Goal: Browse casually

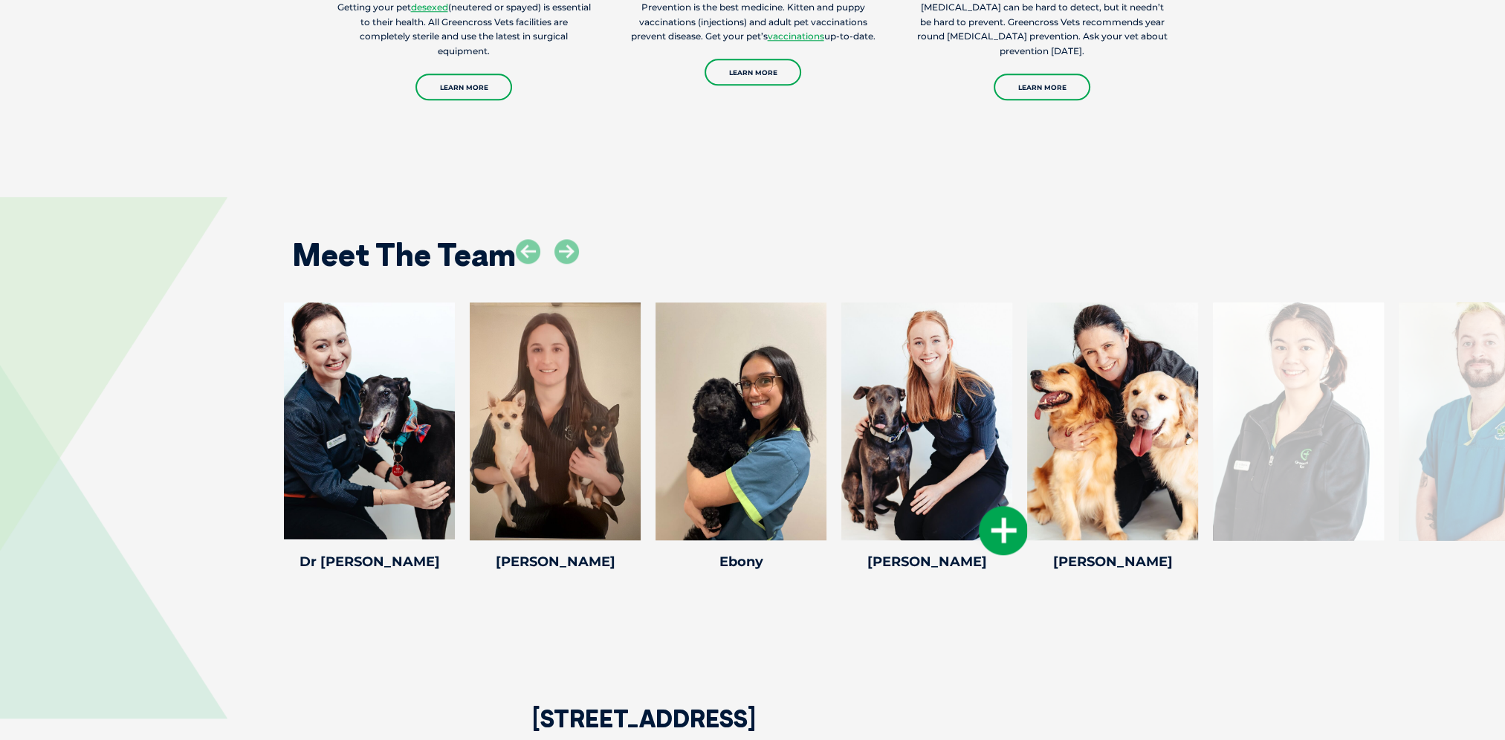
scroll to position [2006, 0]
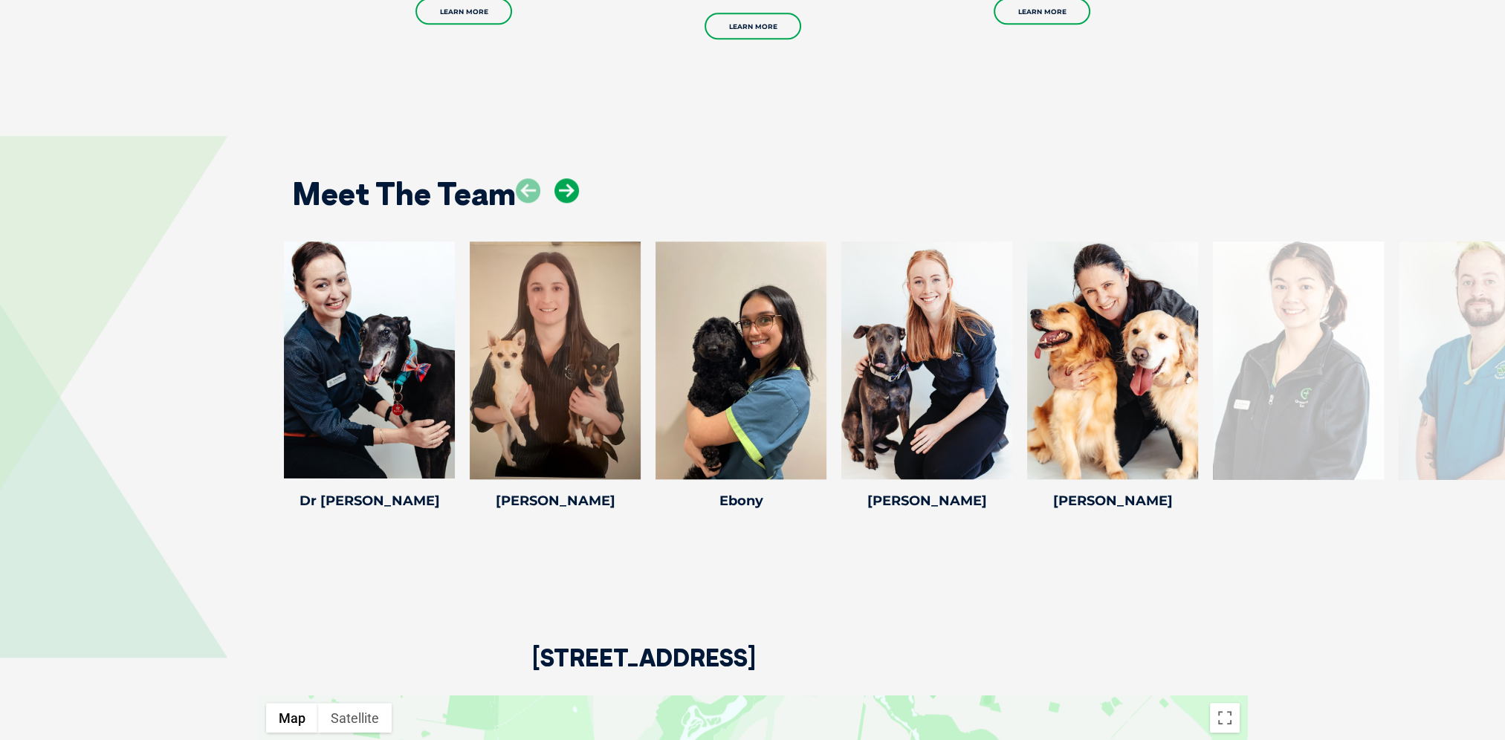
click at [566, 178] on icon at bounding box center [566, 190] width 25 height 25
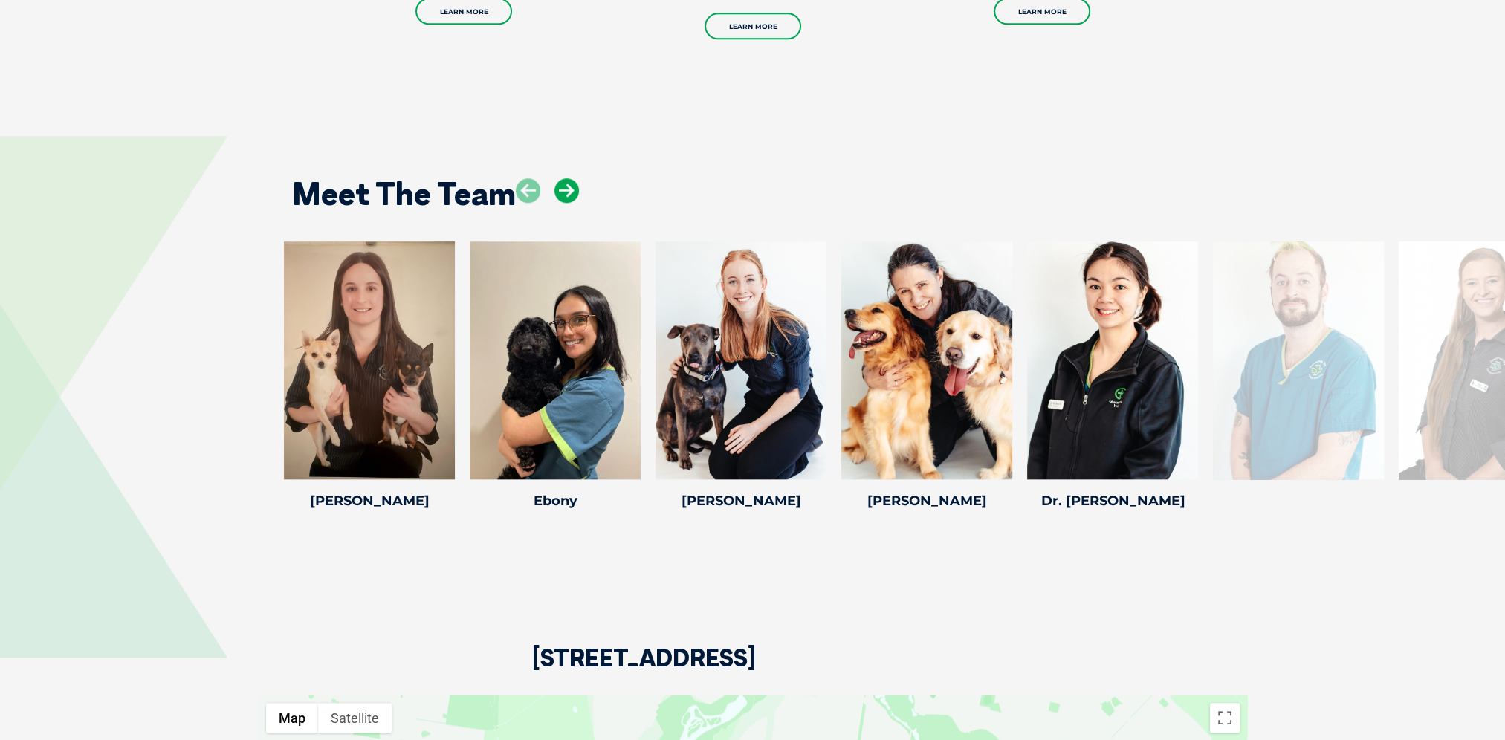
click at [566, 178] on icon at bounding box center [566, 190] width 25 height 25
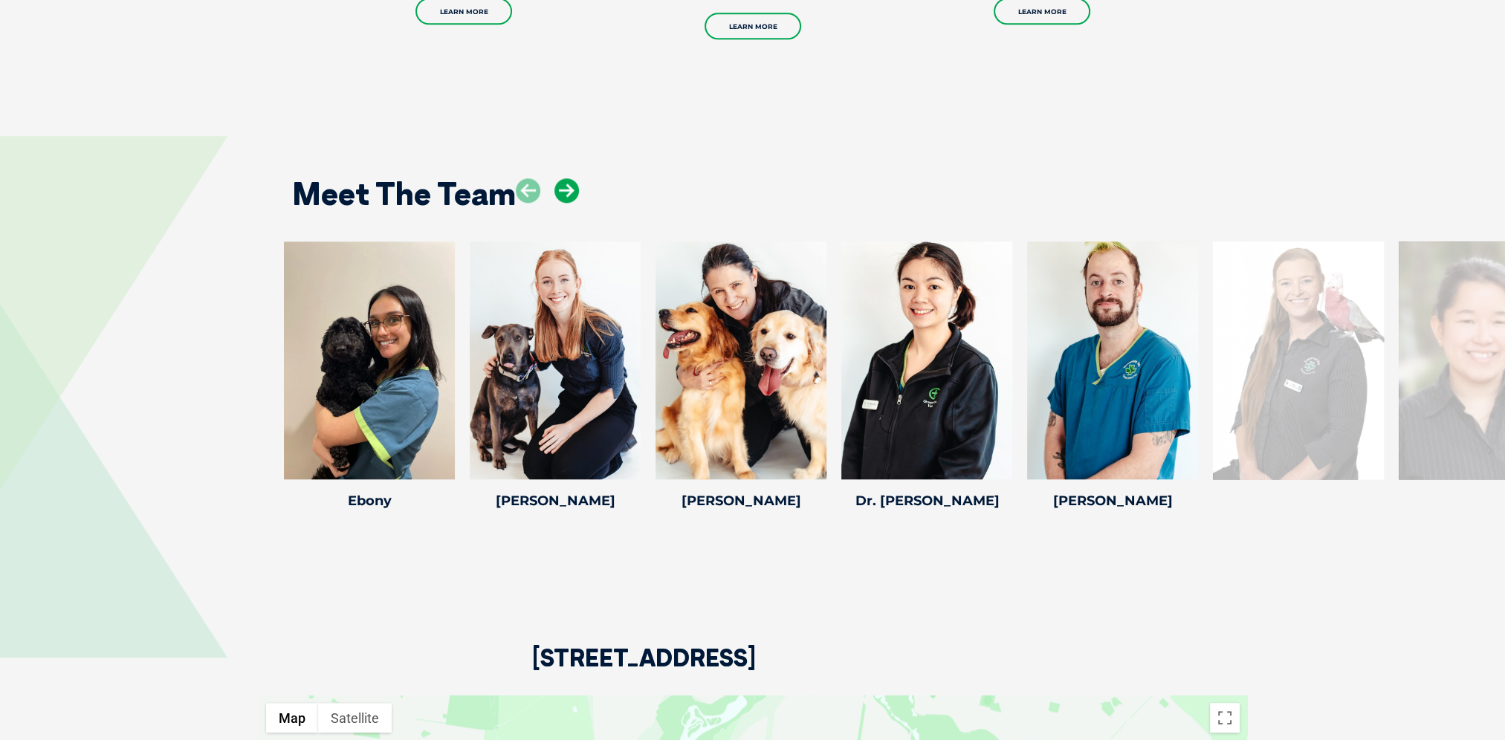
click at [566, 178] on icon at bounding box center [566, 190] width 25 height 25
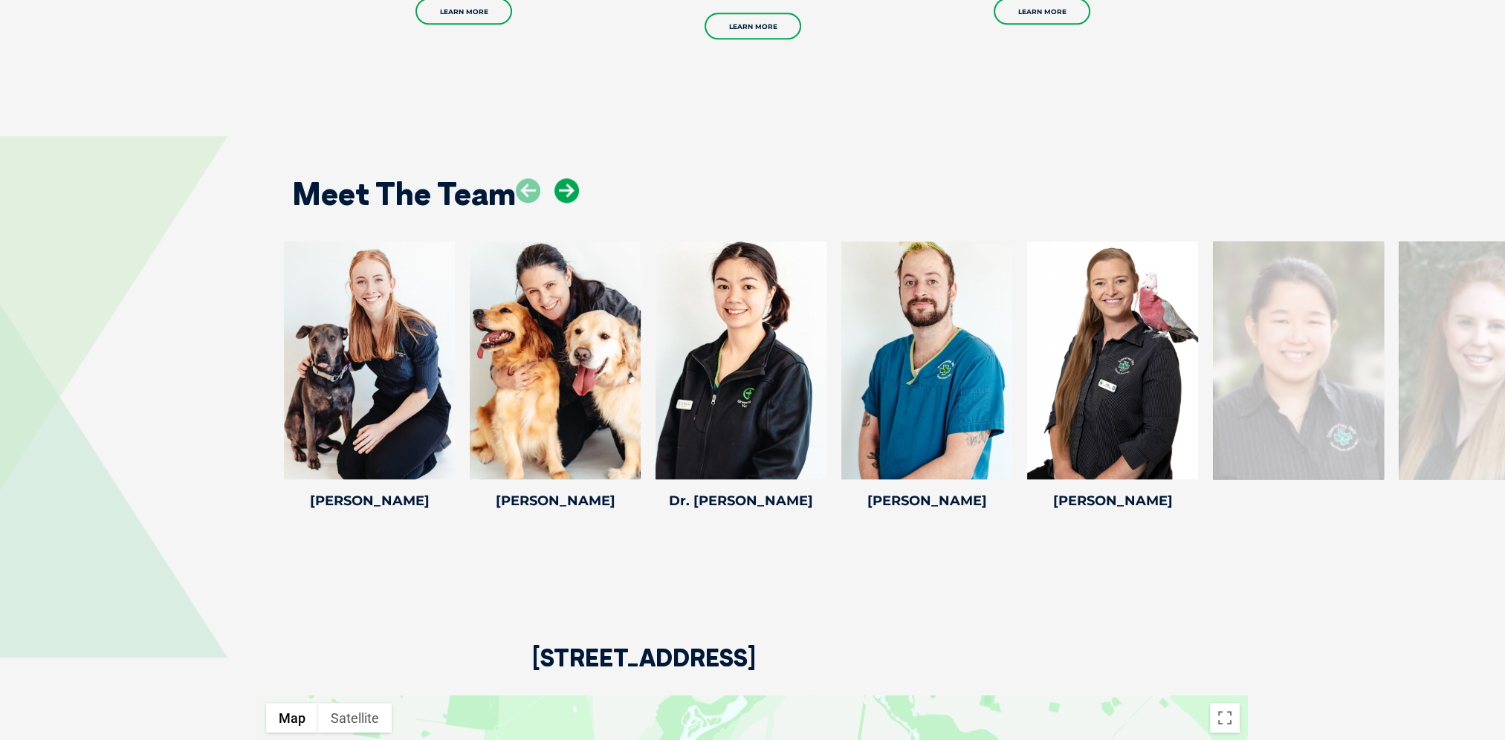
click at [566, 178] on icon at bounding box center [566, 190] width 25 height 25
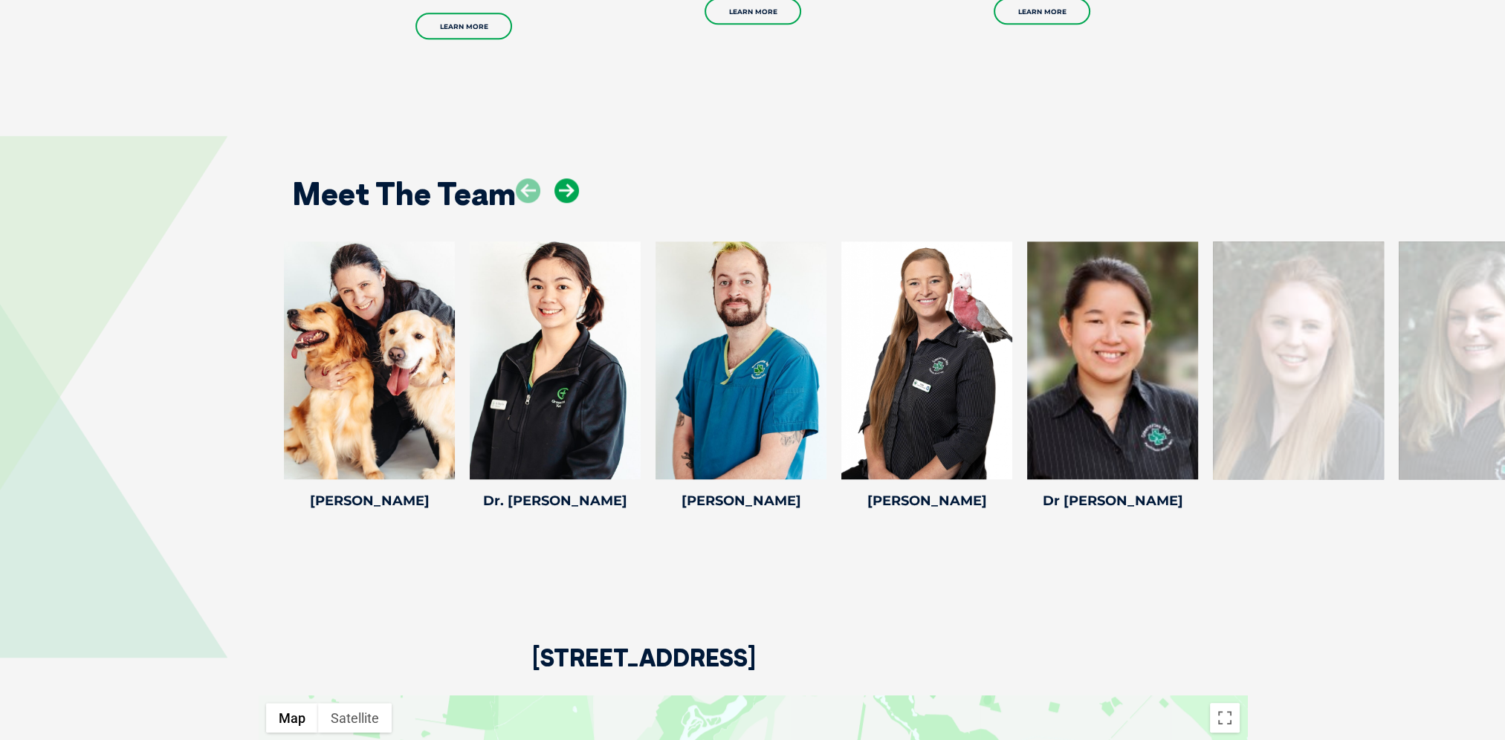
click at [566, 178] on icon at bounding box center [566, 190] width 25 height 25
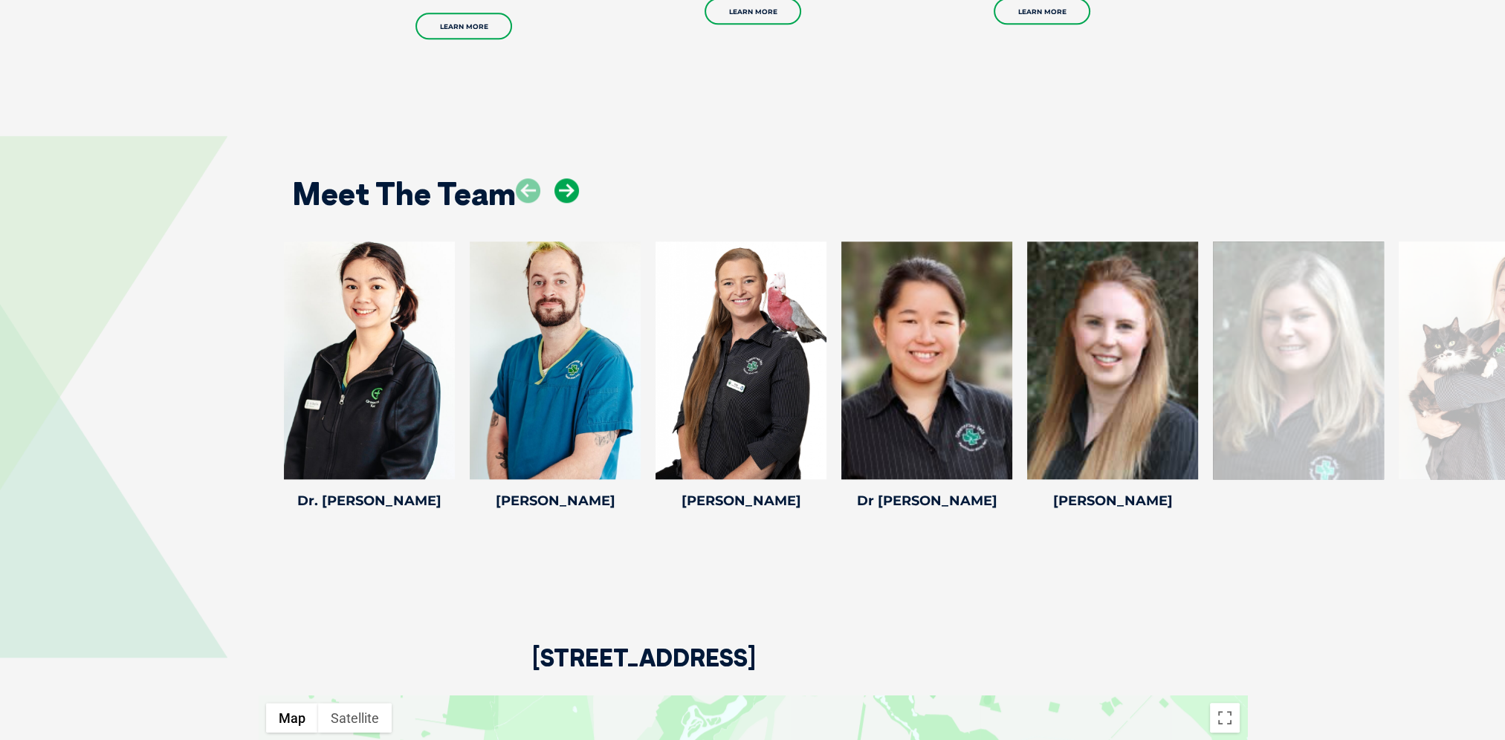
click at [566, 178] on icon at bounding box center [566, 190] width 25 height 25
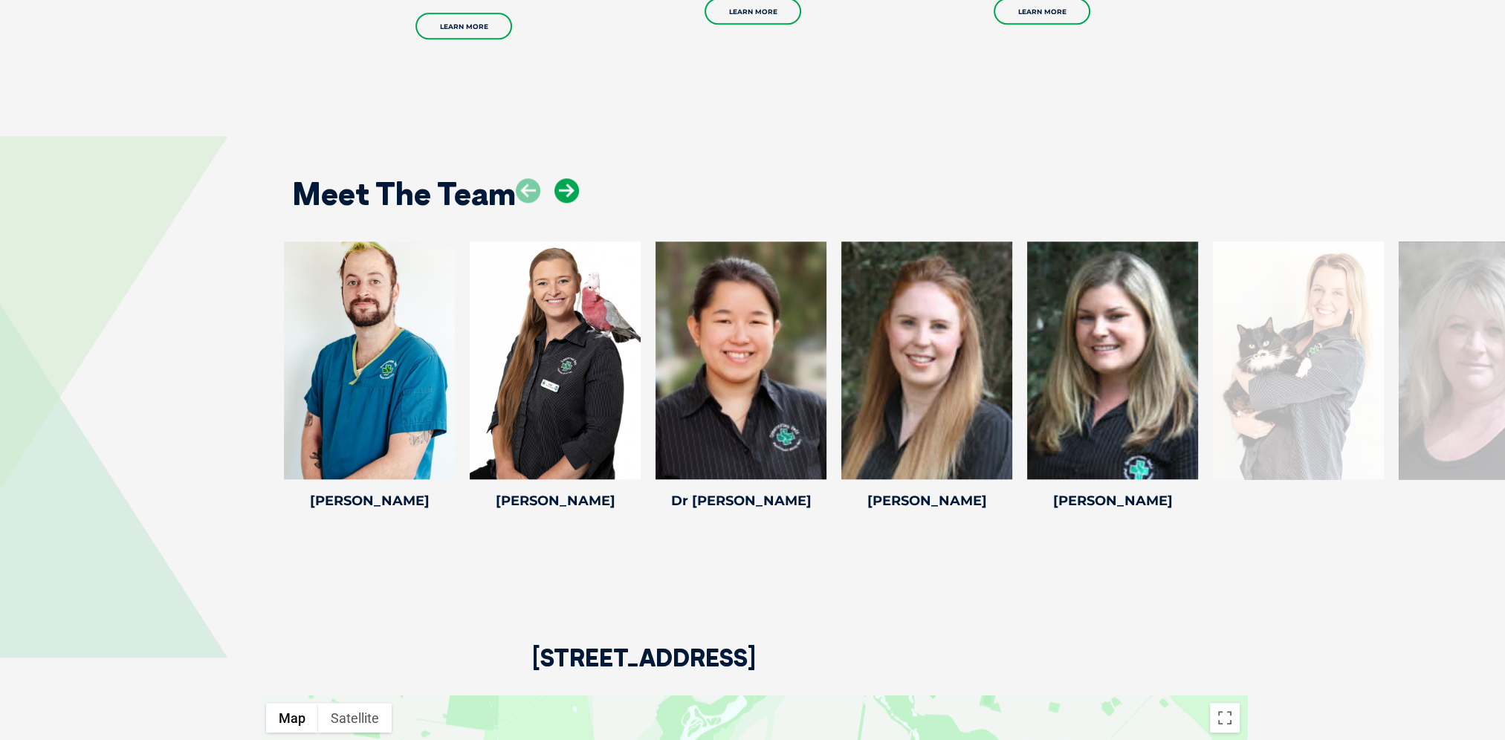
click at [566, 178] on icon at bounding box center [566, 190] width 25 height 25
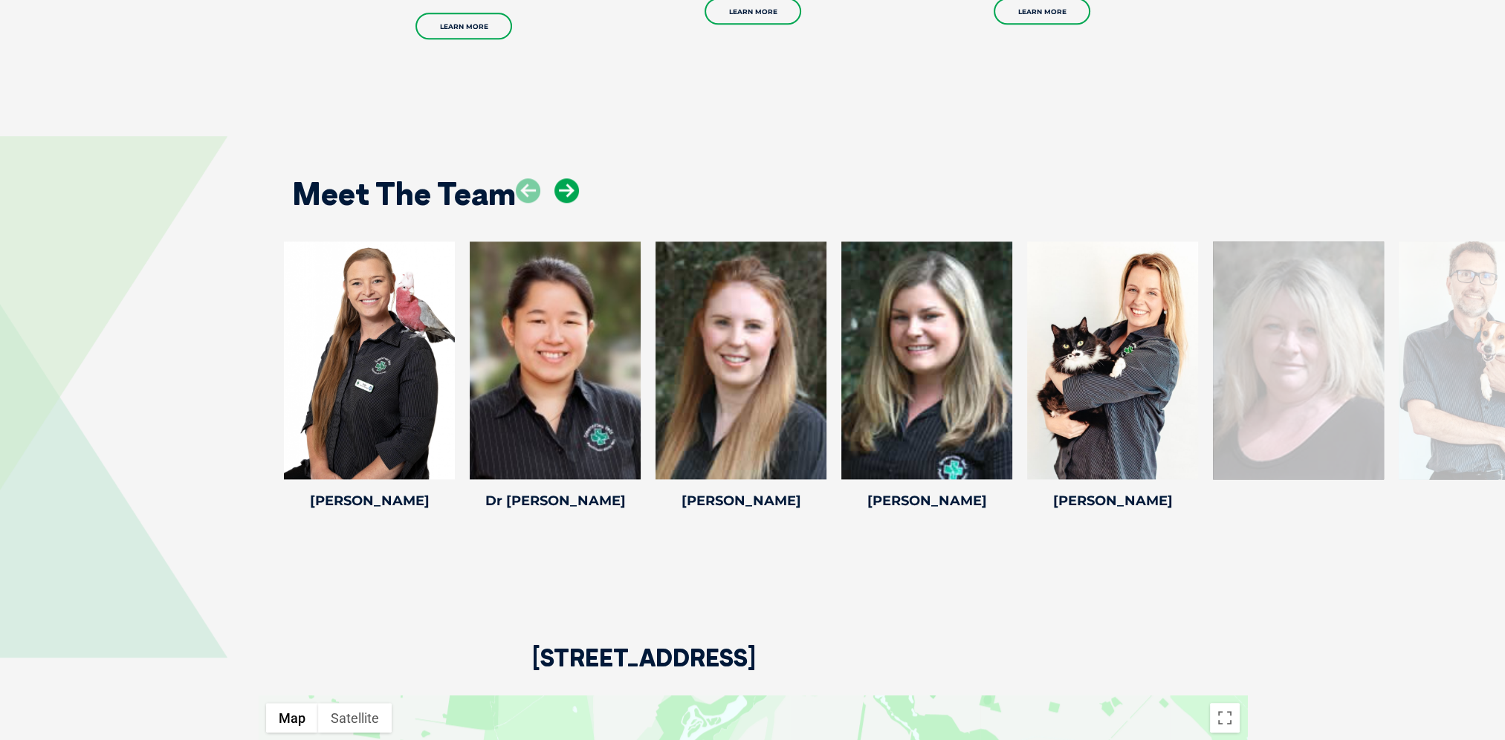
click at [566, 178] on icon at bounding box center [566, 190] width 25 height 25
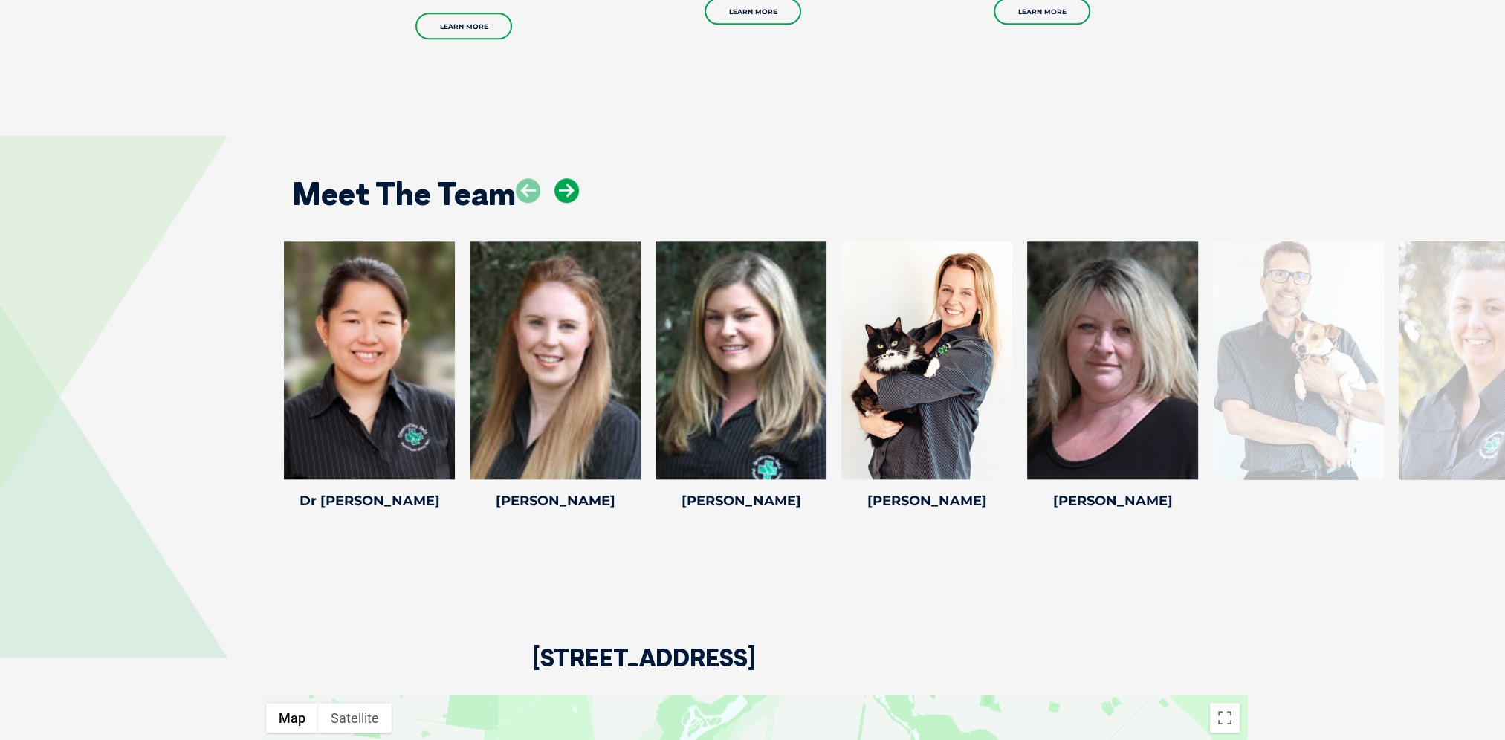
click at [566, 178] on icon at bounding box center [566, 190] width 25 height 25
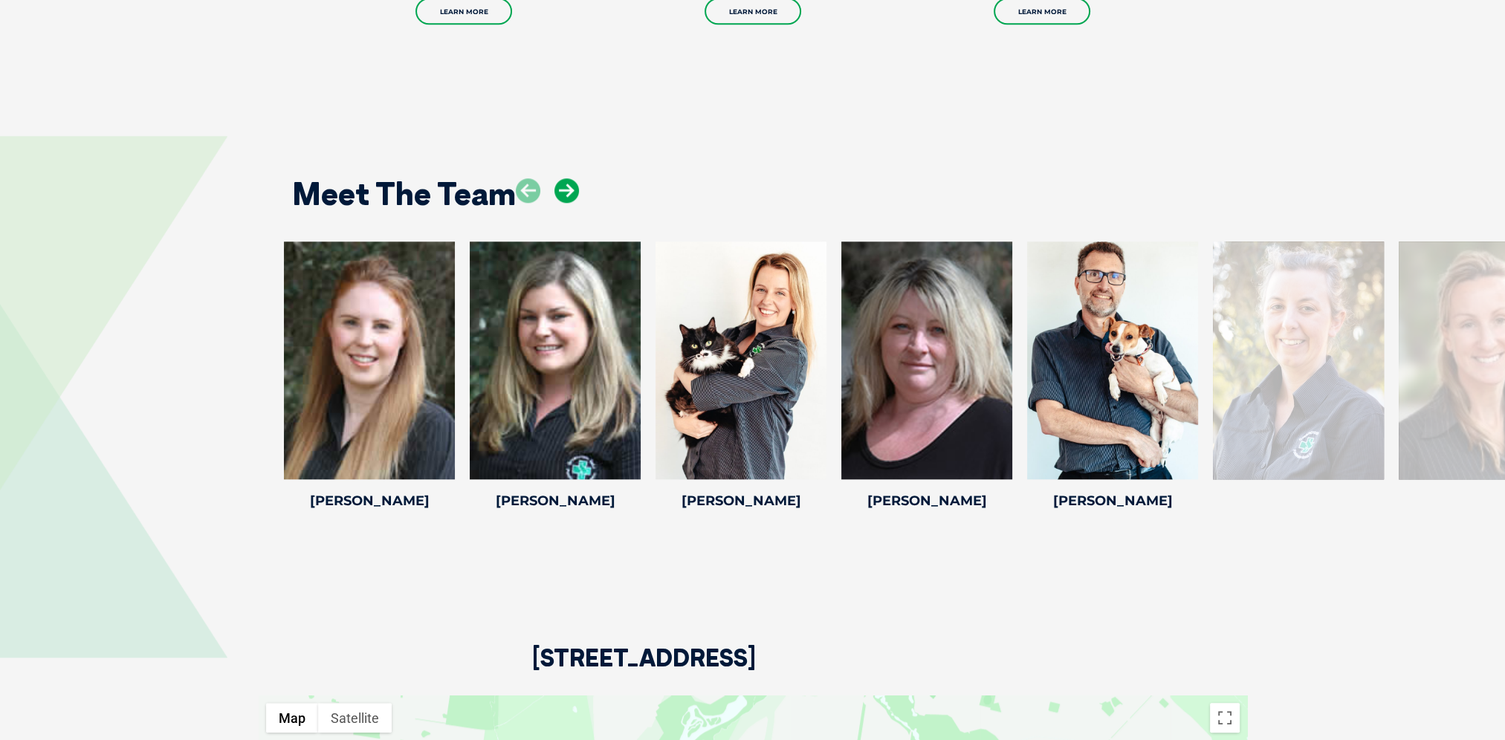
click at [566, 178] on icon at bounding box center [566, 190] width 25 height 25
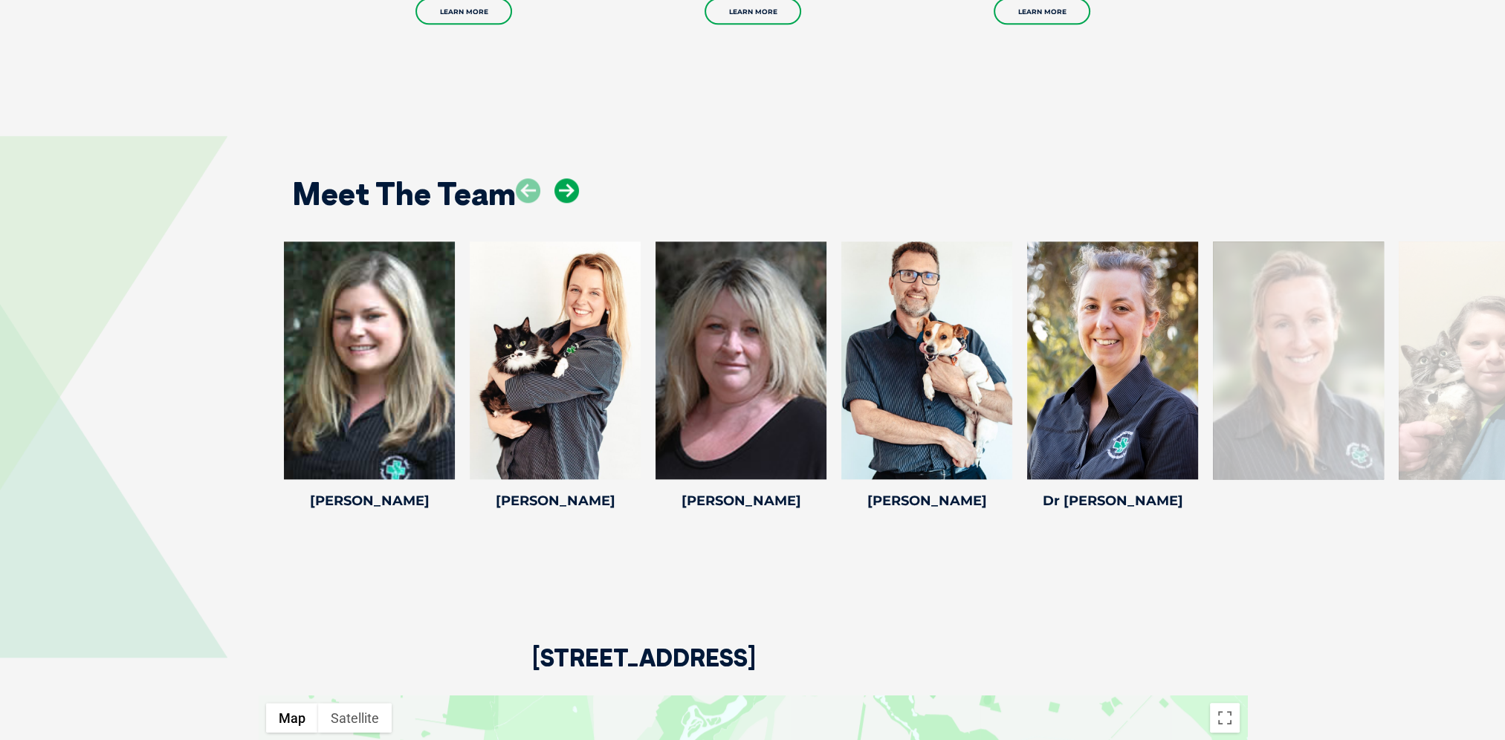
click at [566, 178] on icon at bounding box center [566, 190] width 25 height 25
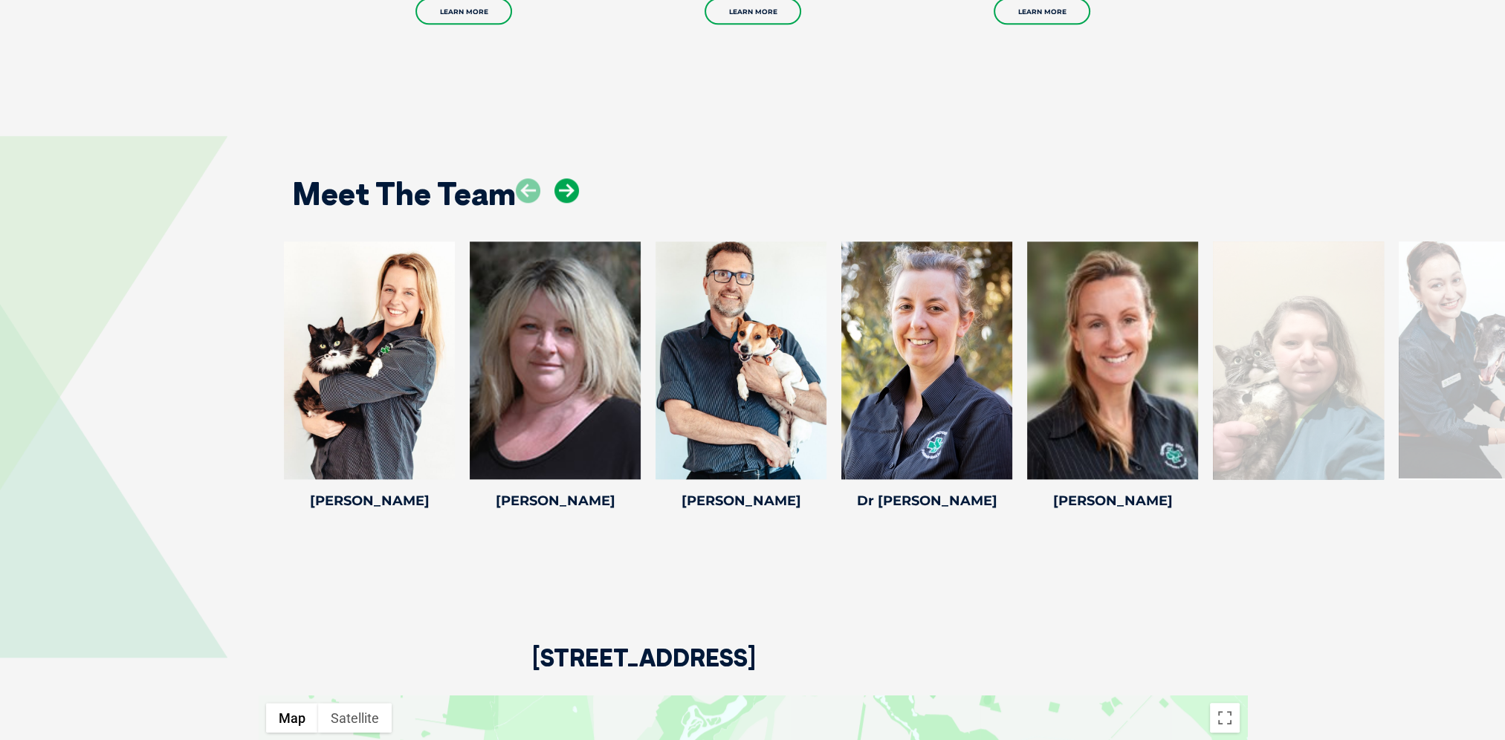
click at [566, 178] on icon at bounding box center [566, 190] width 25 height 25
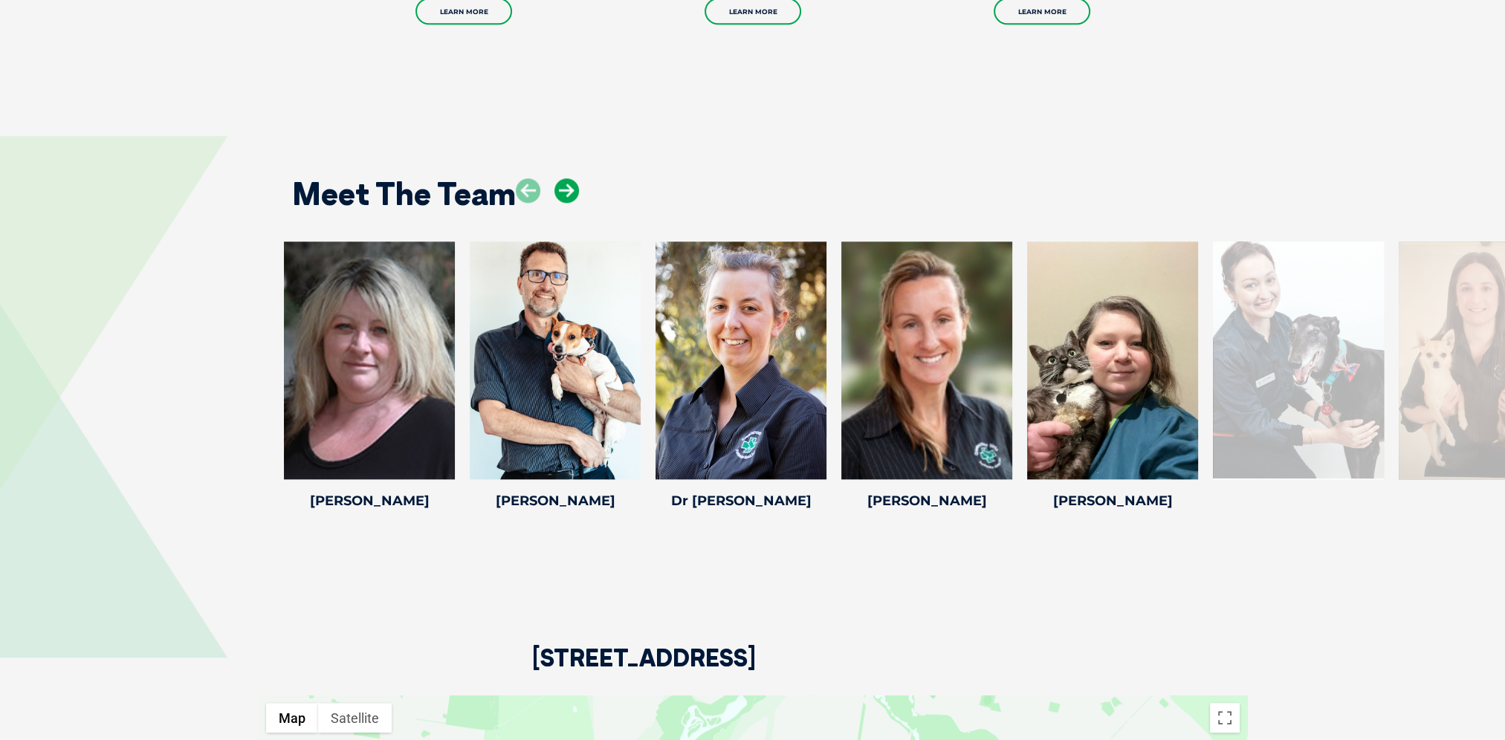
click at [566, 178] on icon at bounding box center [566, 190] width 25 height 25
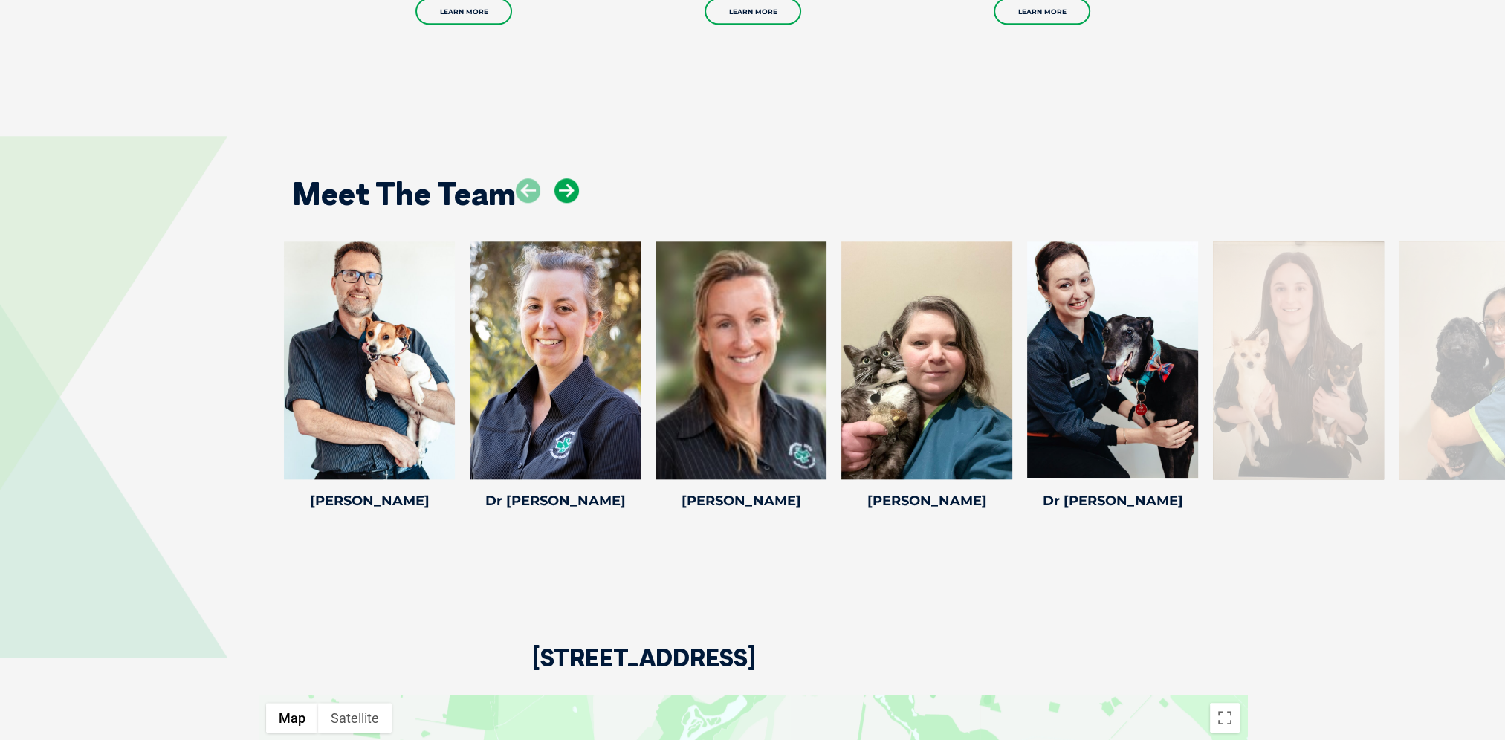
click at [566, 178] on icon at bounding box center [566, 190] width 25 height 25
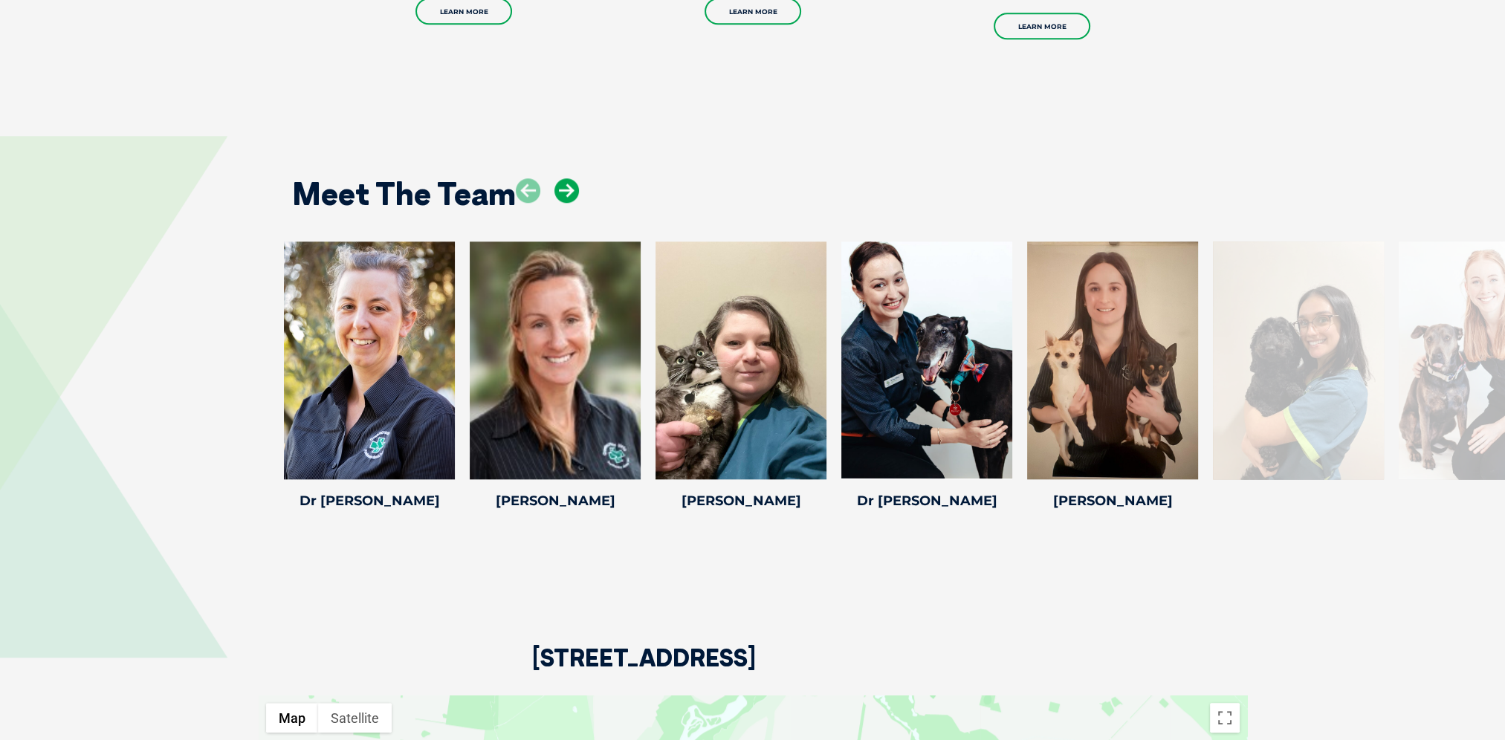
click at [566, 178] on icon at bounding box center [566, 190] width 25 height 25
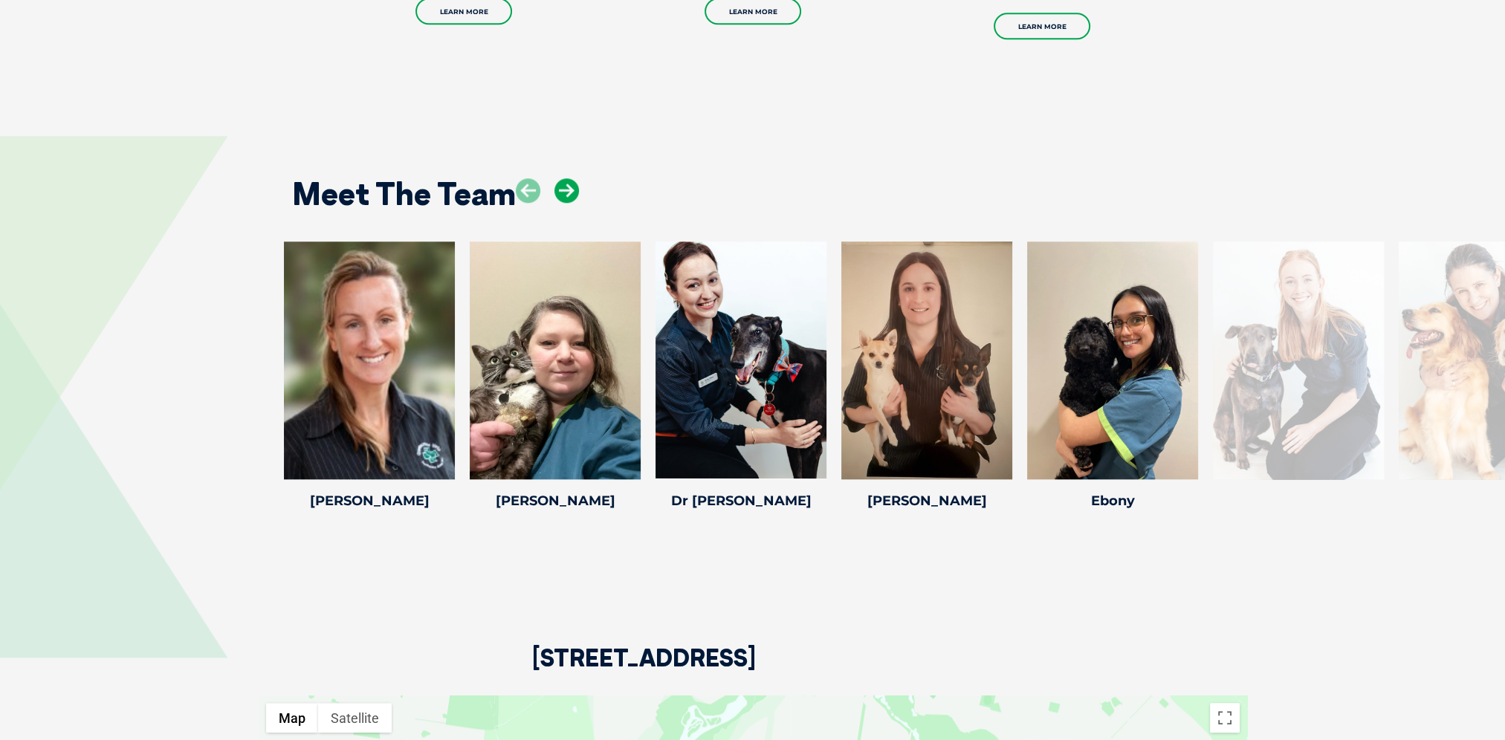
click at [566, 178] on icon at bounding box center [566, 190] width 25 height 25
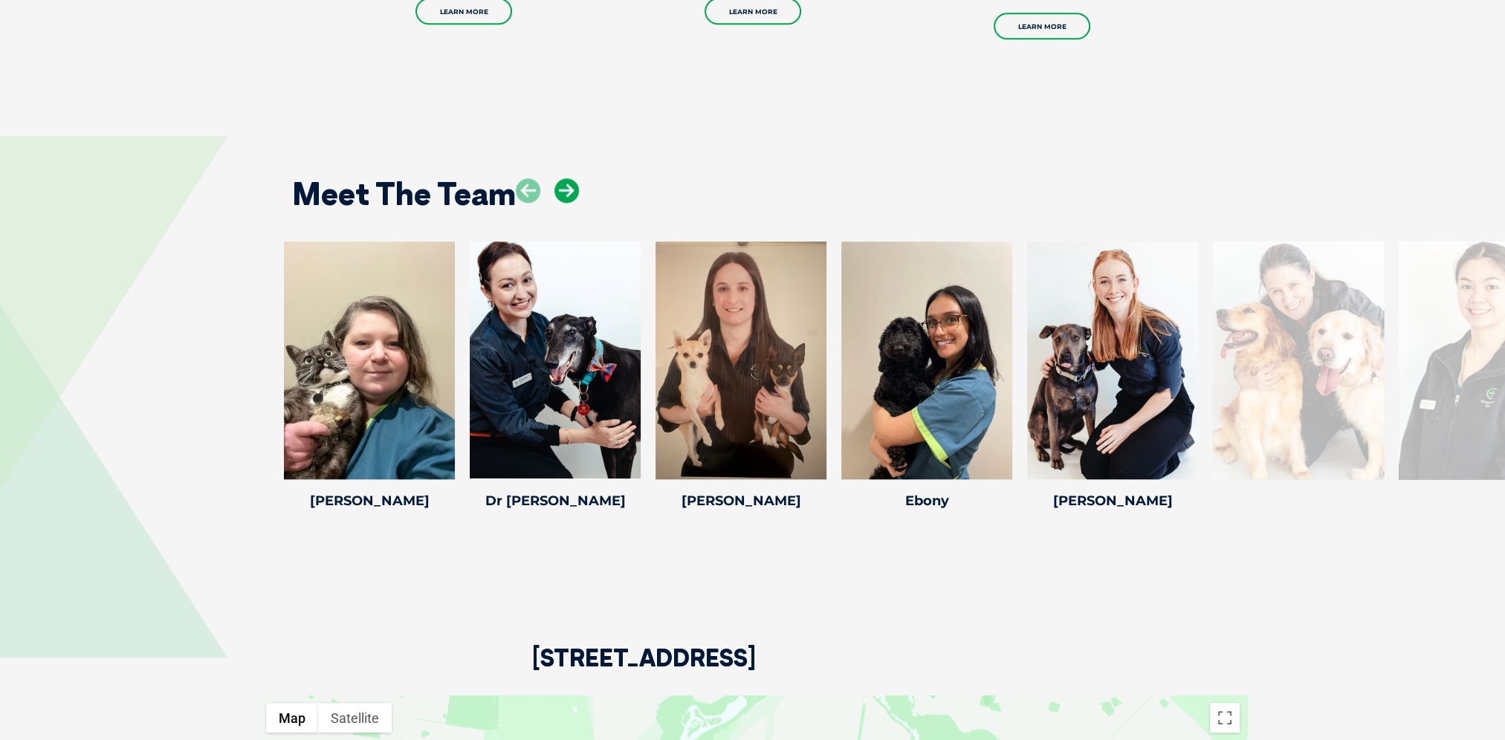
click at [566, 178] on icon at bounding box center [566, 190] width 25 height 25
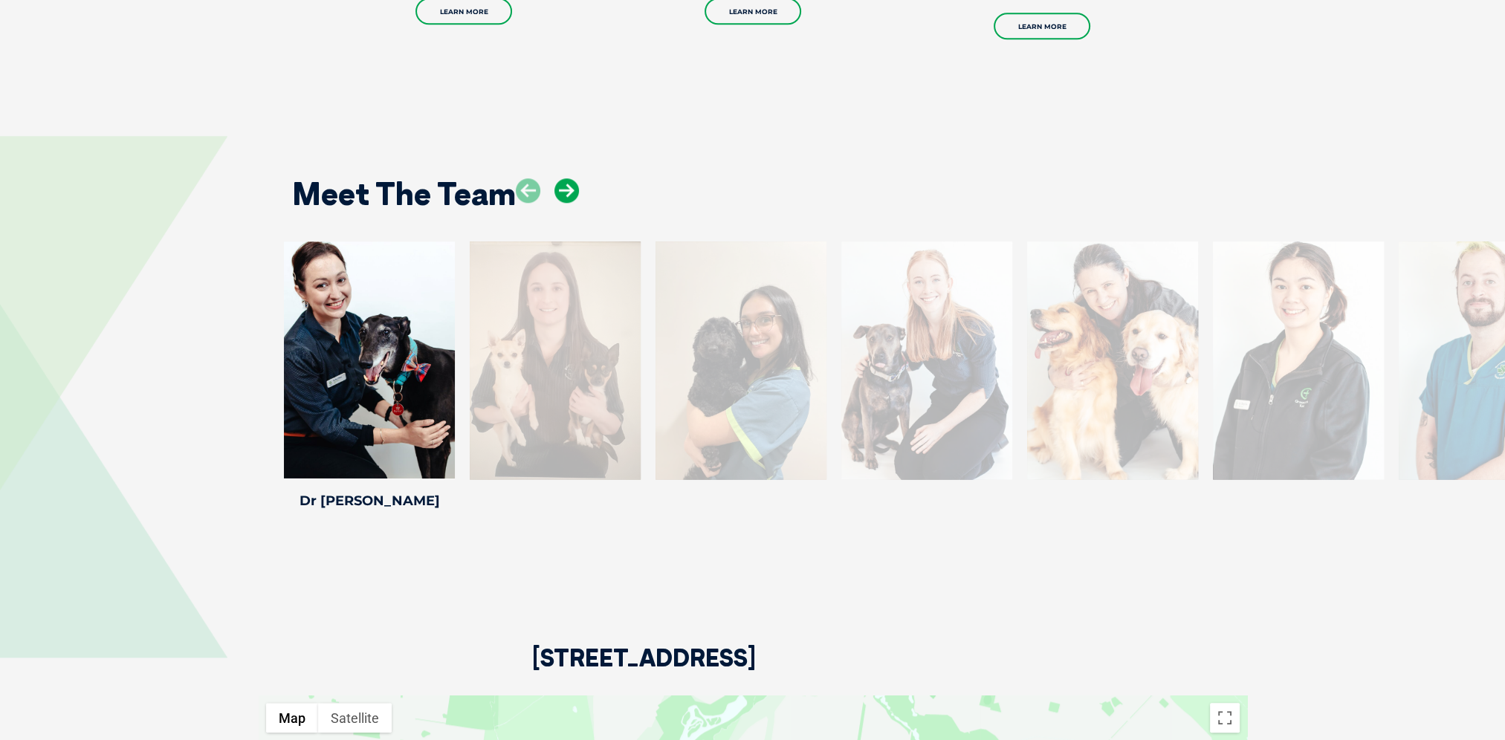
click at [566, 178] on icon at bounding box center [566, 190] width 25 height 25
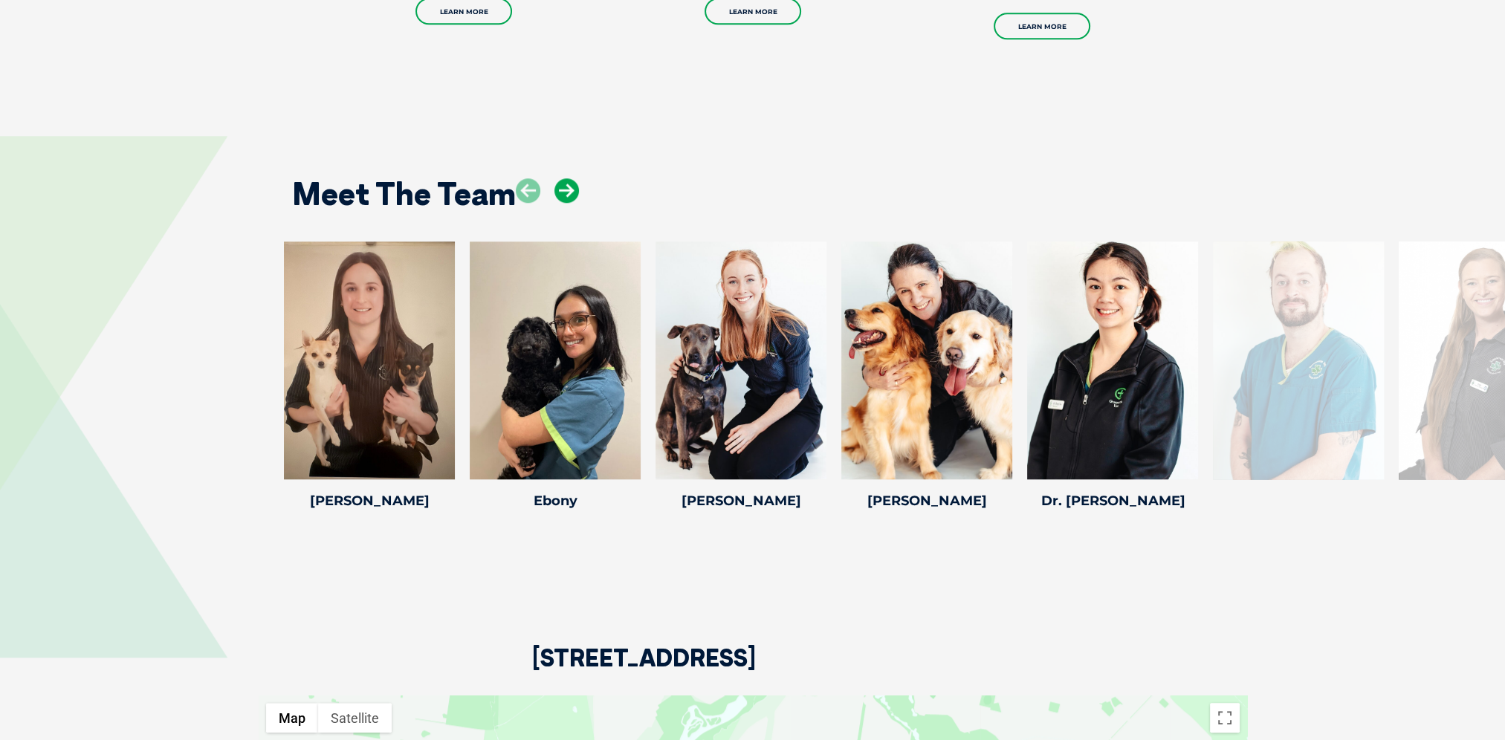
click at [566, 178] on icon at bounding box center [566, 190] width 25 height 25
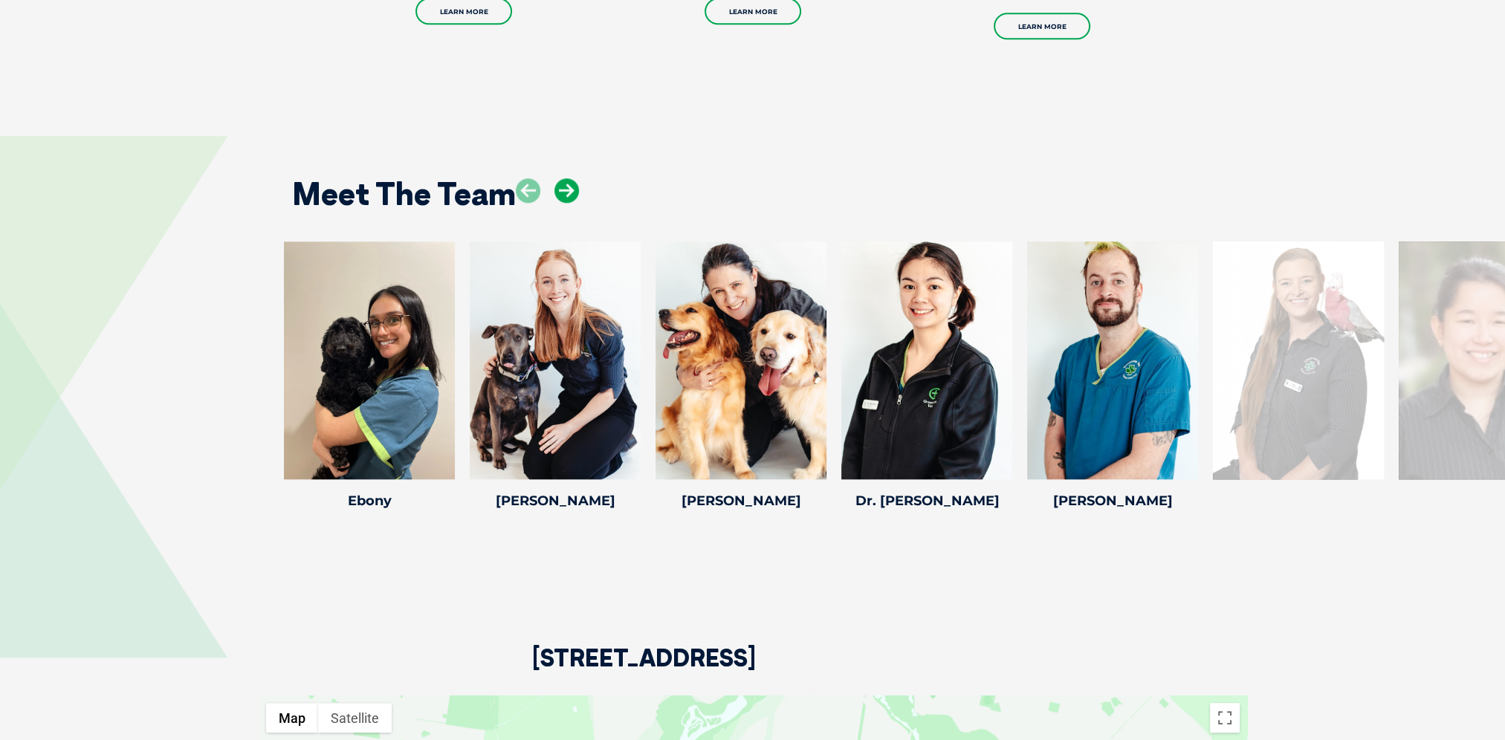
click at [566, 178] on icon at bounding box center [566, 190] width 25 height 25
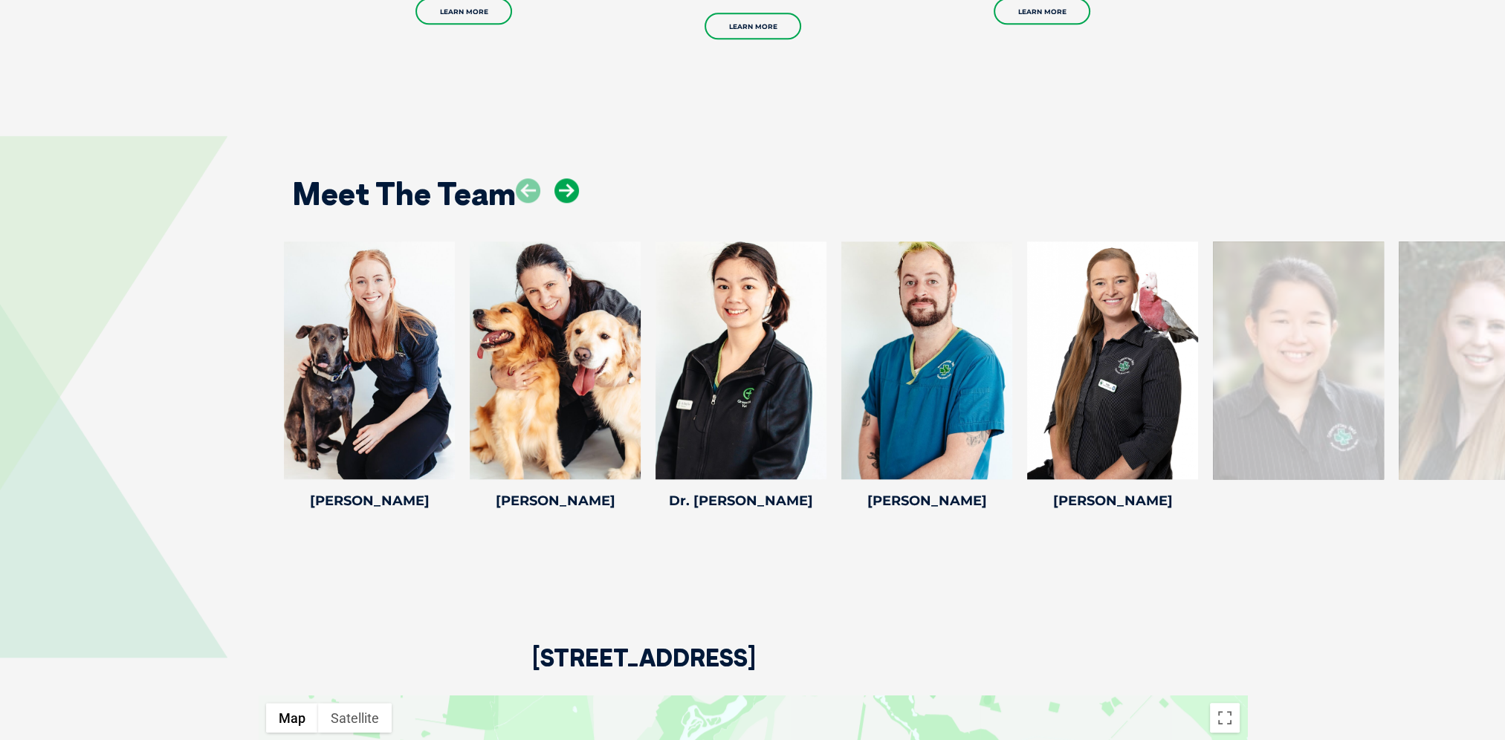
click at [566, 178] on icon at bounding box center [566, 190] width 25 height 25
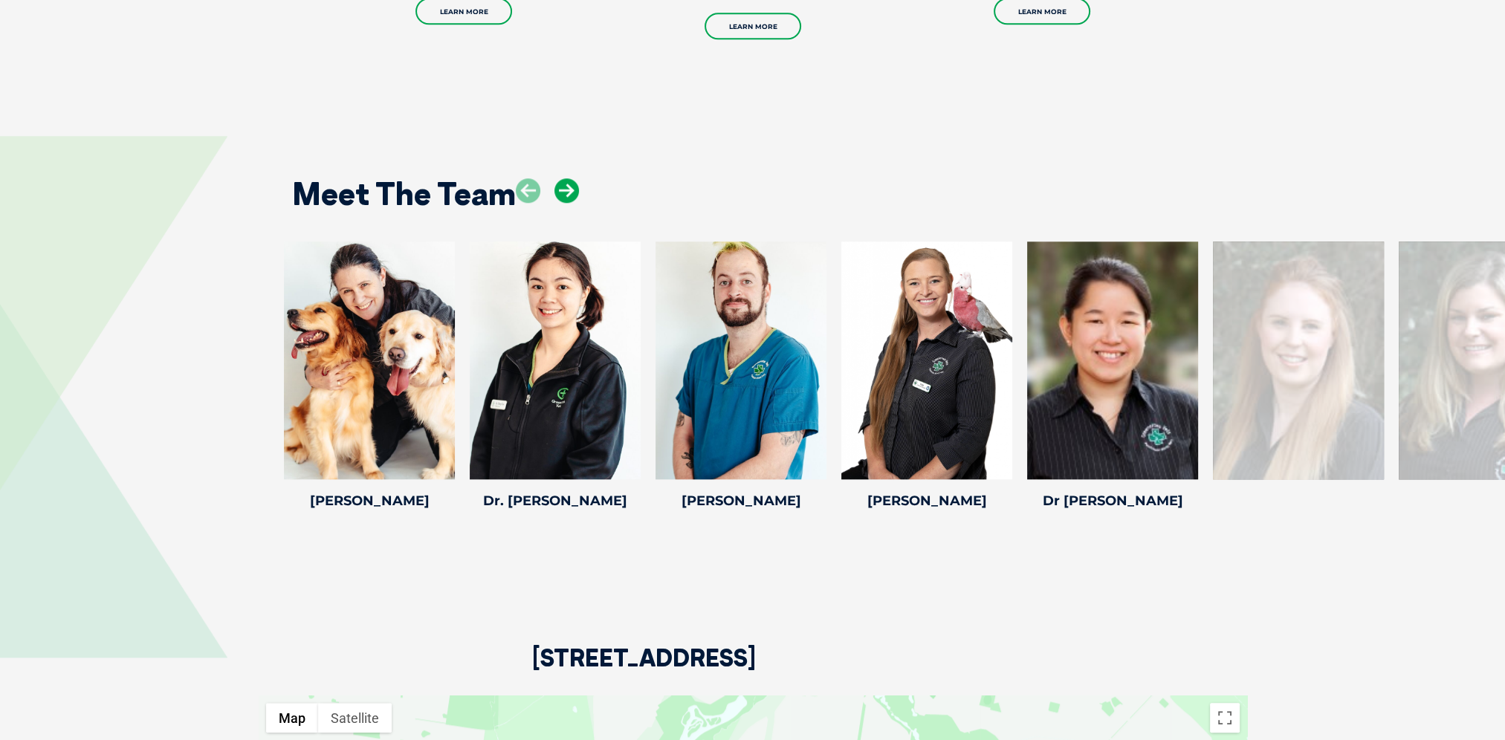
click at [566, 178] on icon at bounding box center [566, 190] width 25 height 25
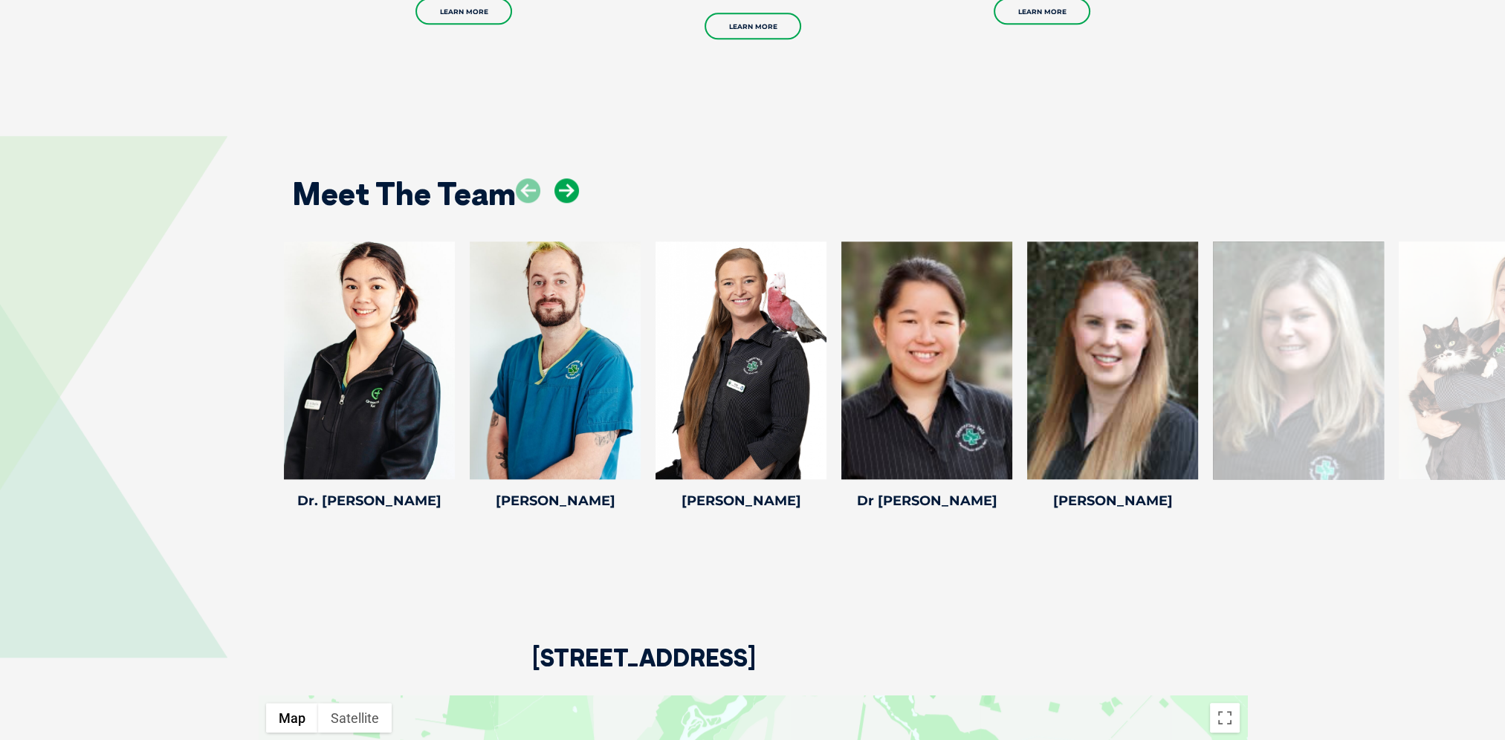
click at [566, 178] on icon at bounding box center [566, 190] width 25 height 25
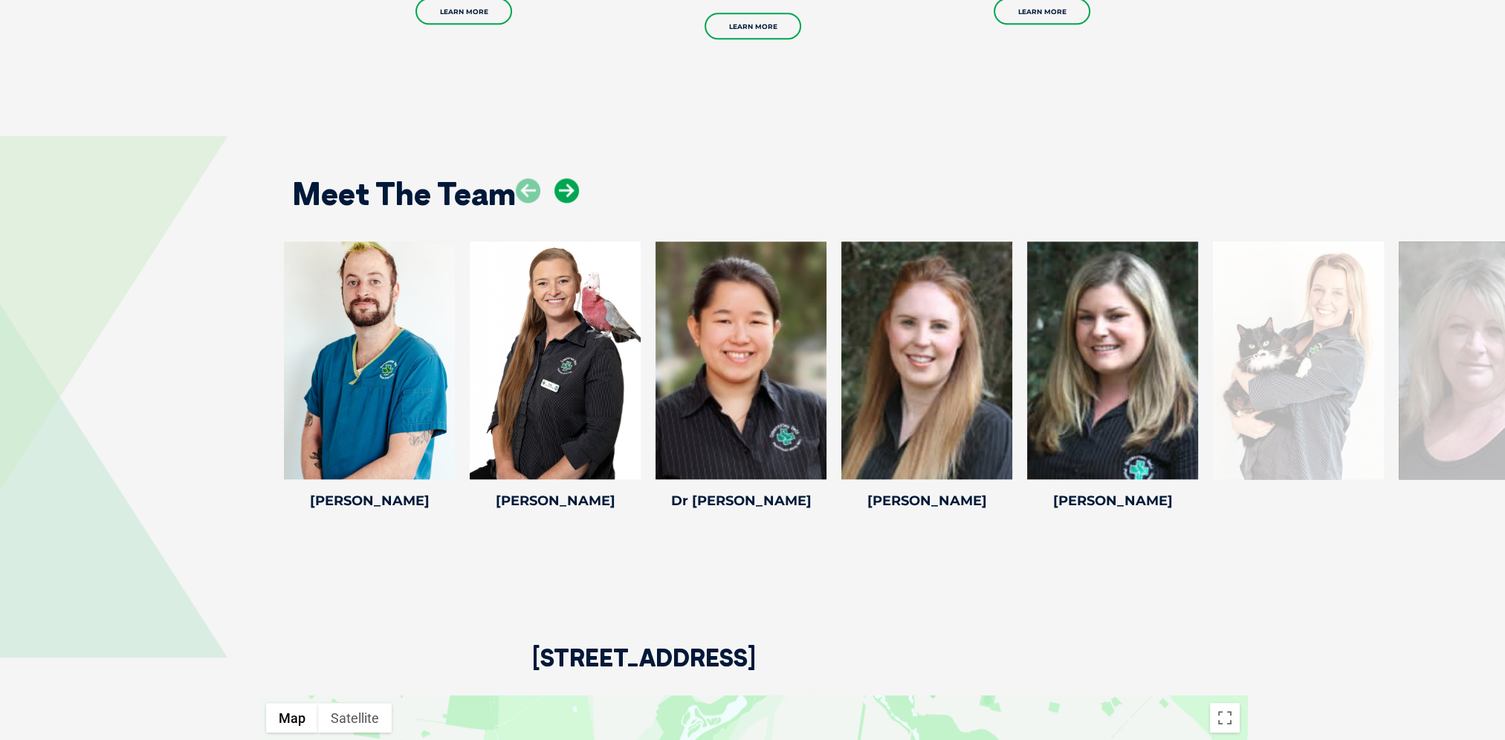
click at [566, 178] on icon at bounding box center [566, 190] width 25 height 25
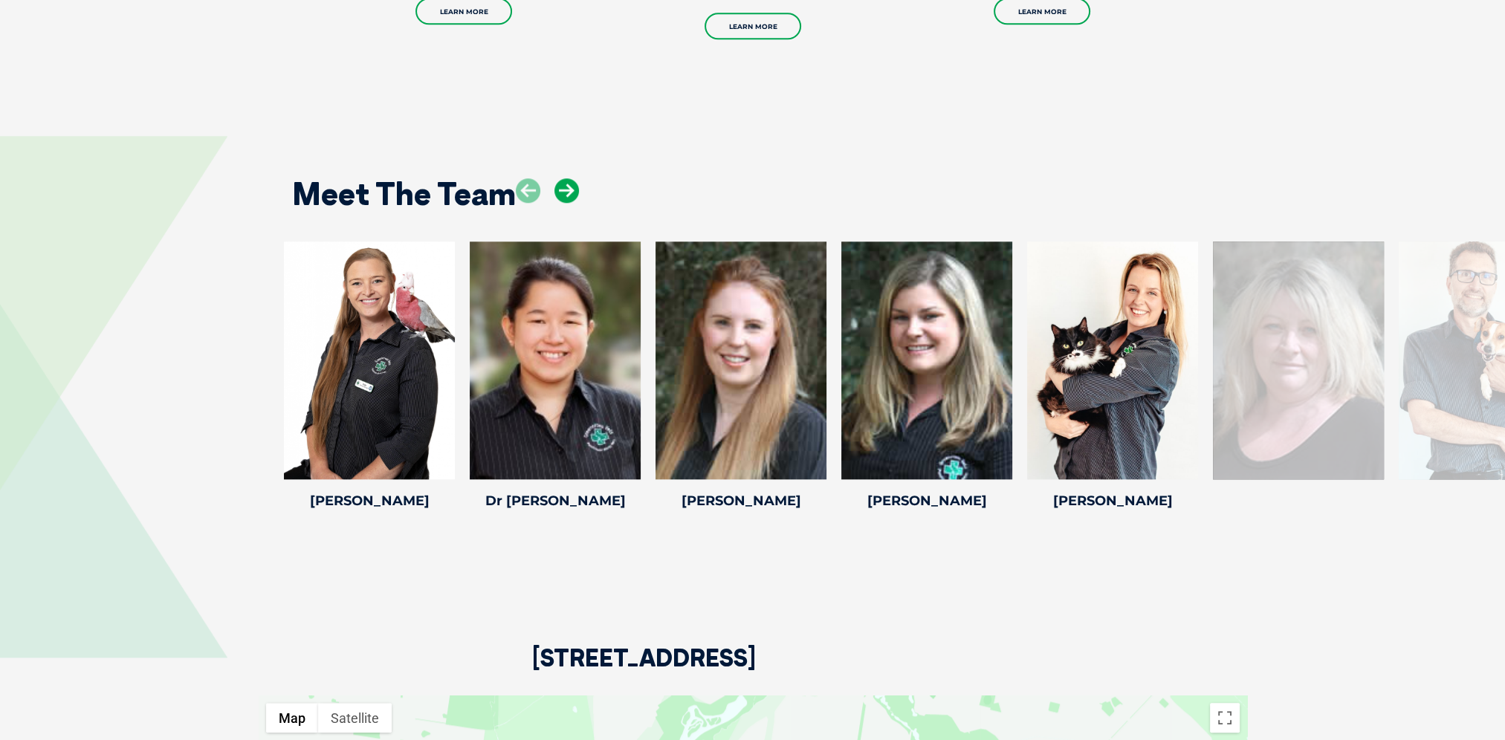
click at [566, 178] on icon at bounding box center [566, 190] width 25 height 25
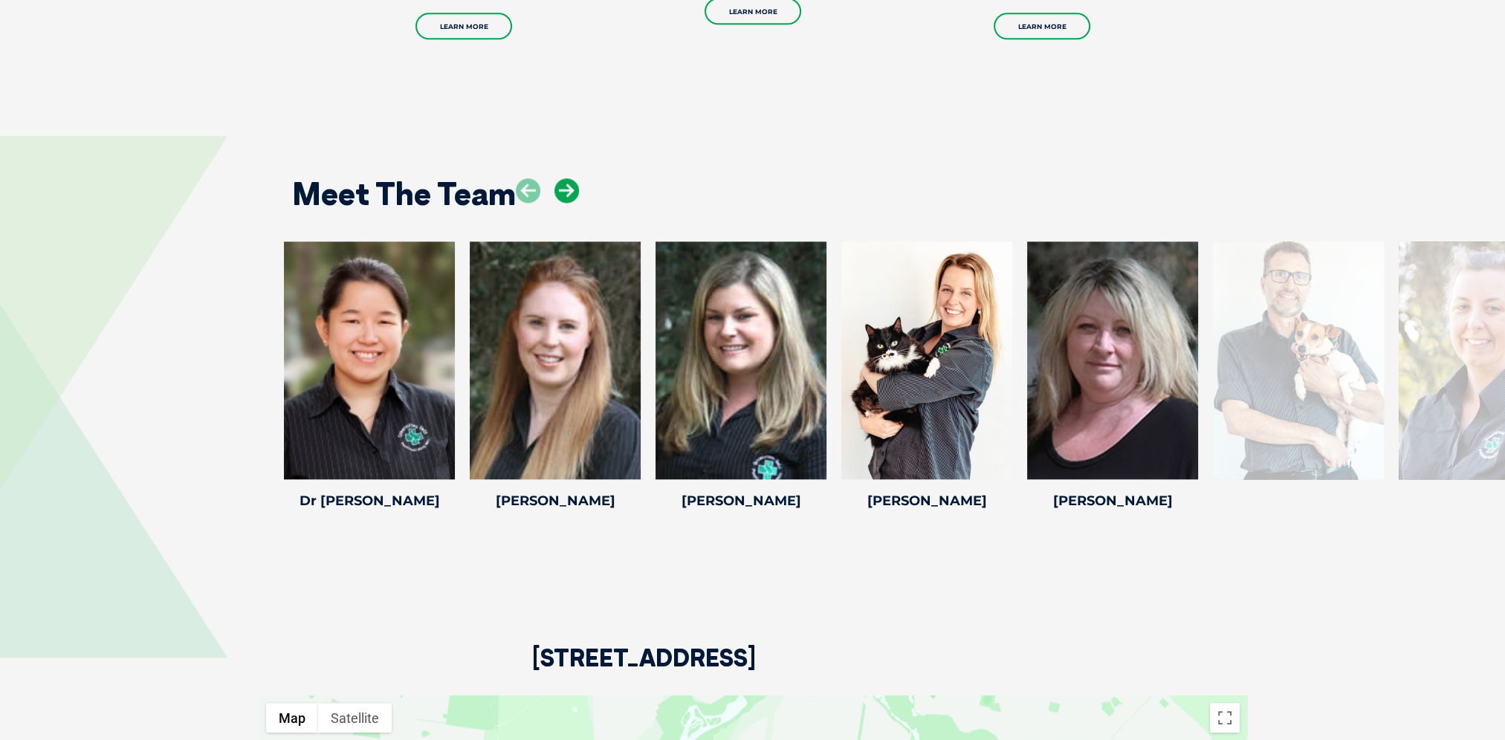
click at [566, 178] on icon at bounding box center [566, 190] width 25 height 25
